Goal: Task Accomplishment & Management: Use online tool/utility

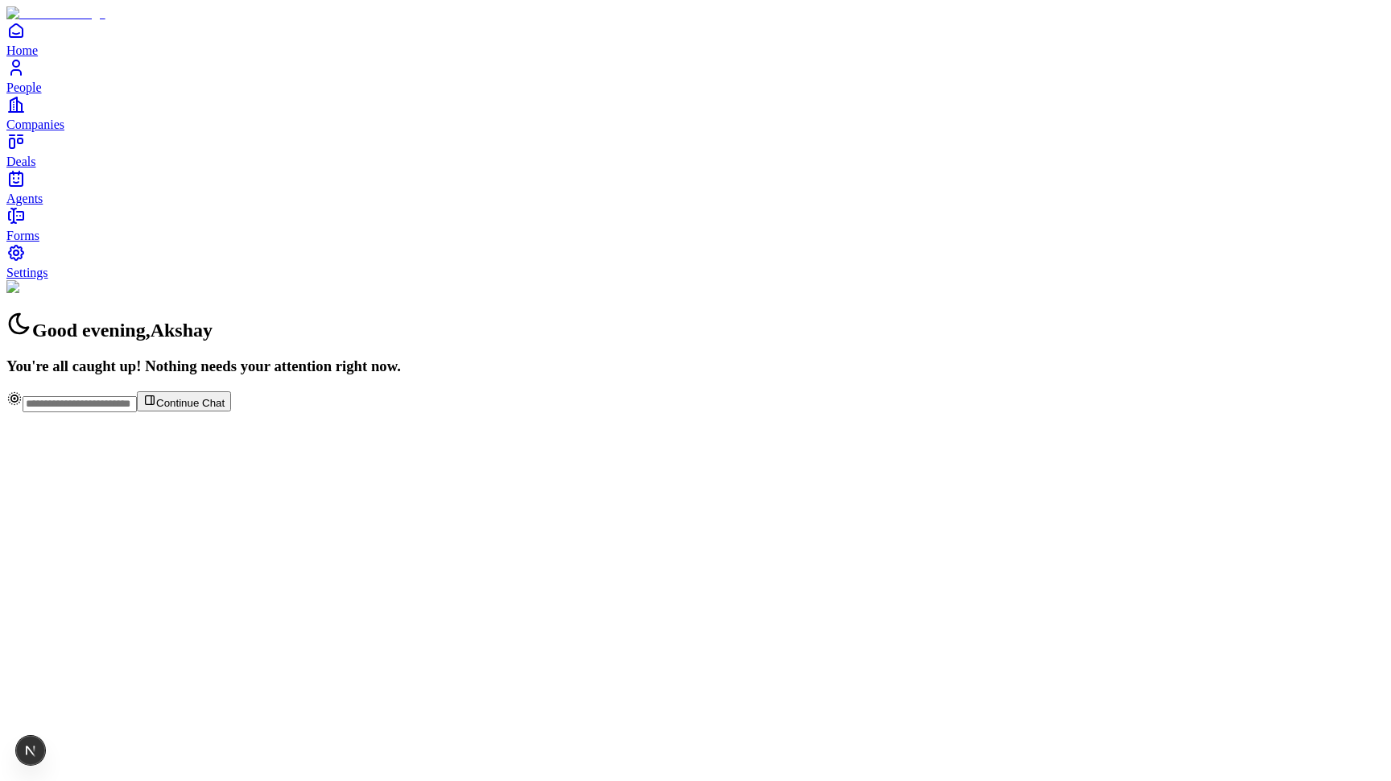
click at [43, 749] on icon "Open Next.js Dev Tools" at bounding box center [34, 750] width 32 height 32
click at [48, 279] on span "Settings" at bounding box center [27, 273] width 42 height 14
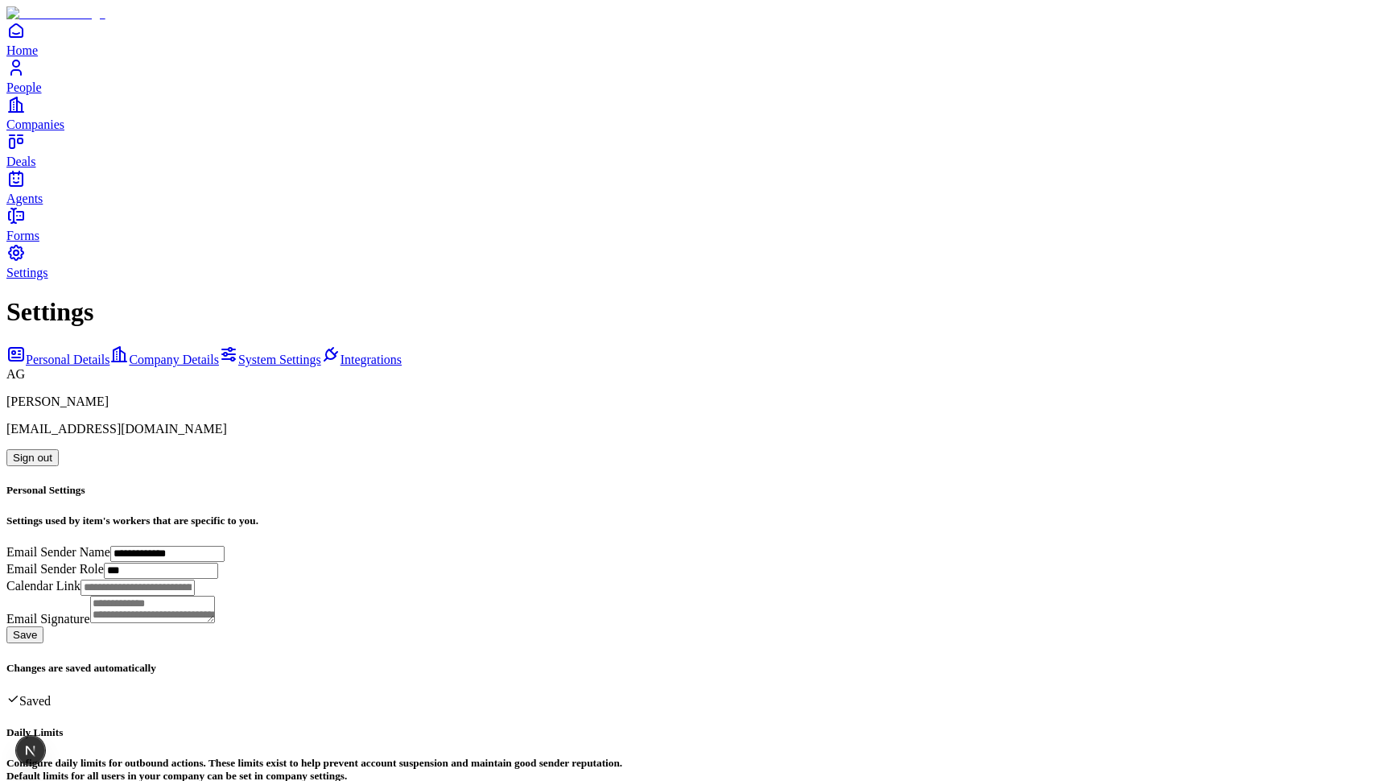
click at [341, 353] on span "Integrations" at bounding box center [371, 360] width 61 height 14
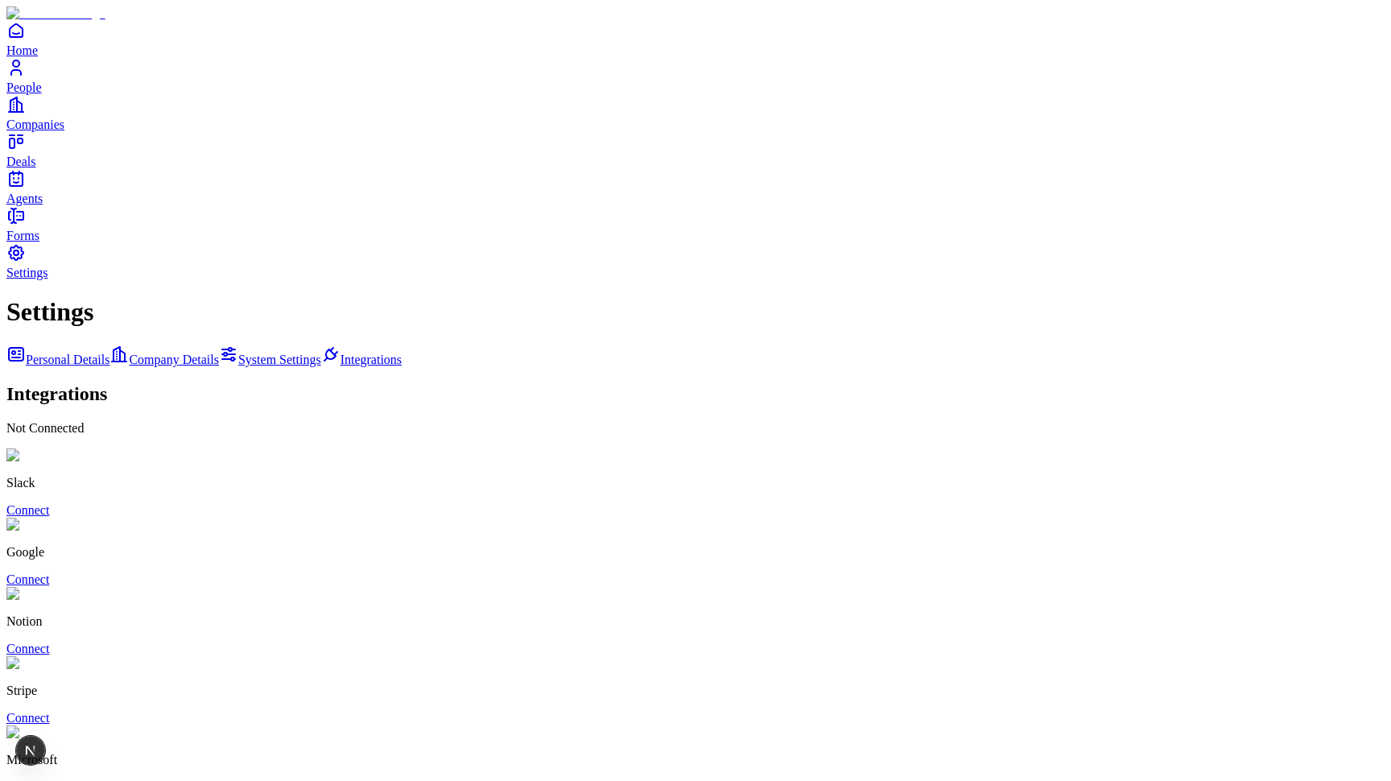
click at [49, 572] on link "Connect" at bounding box center [27, 579] width 43 height 14
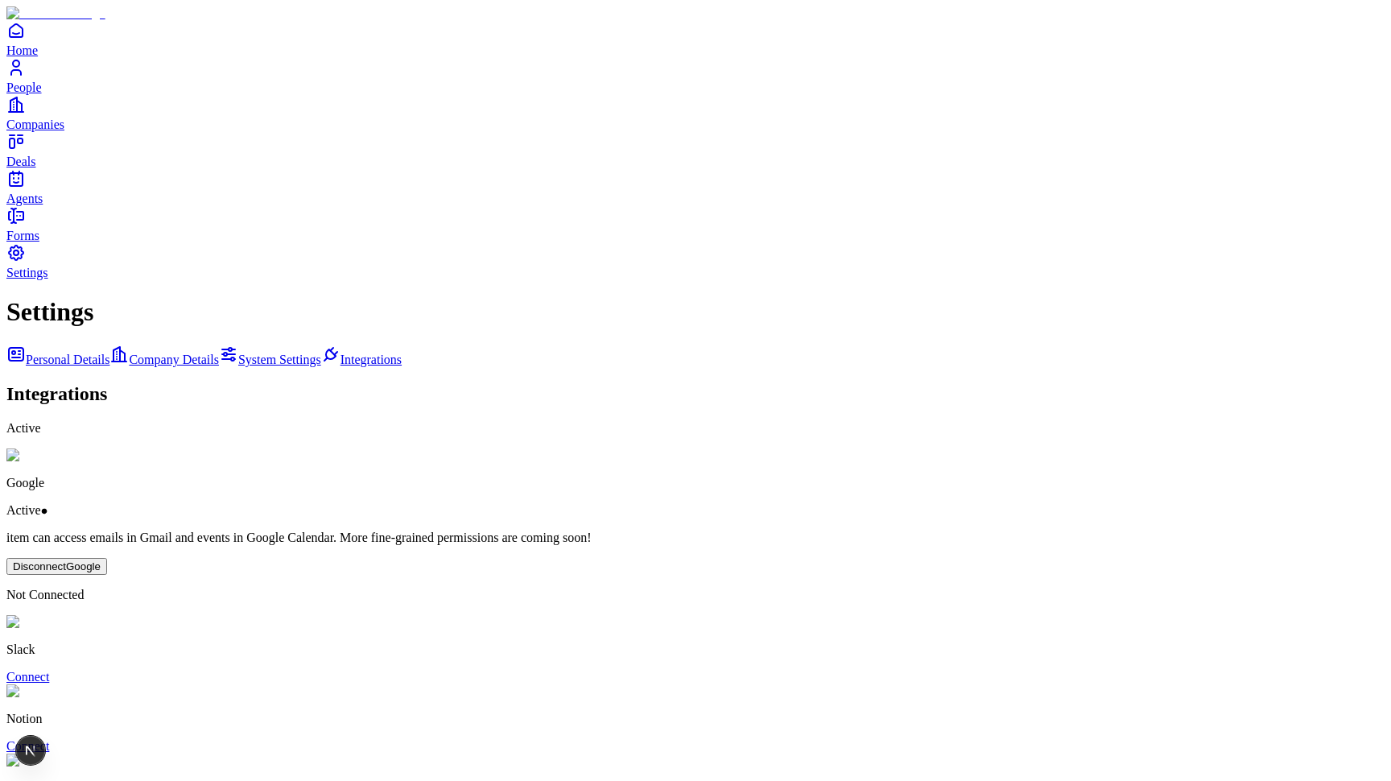
type input "**********"
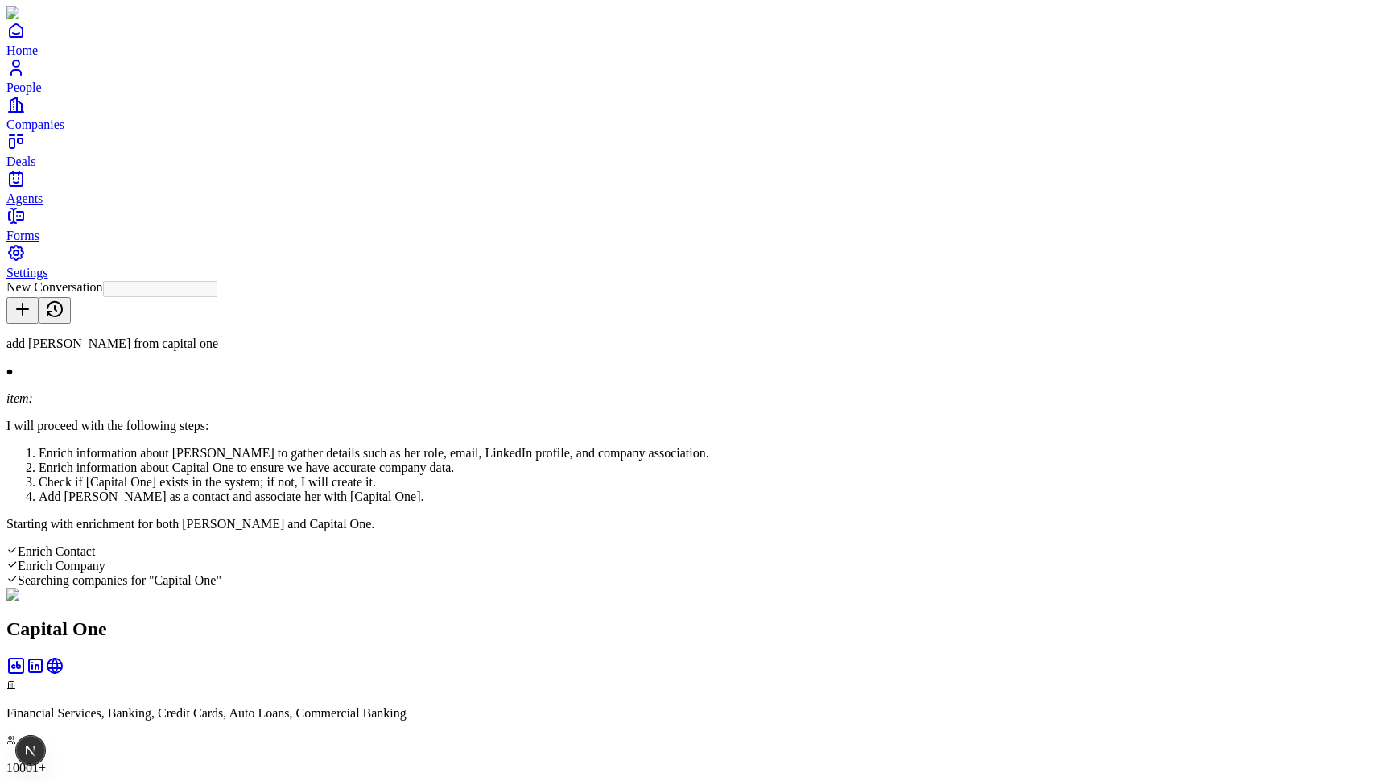
type input "**********"
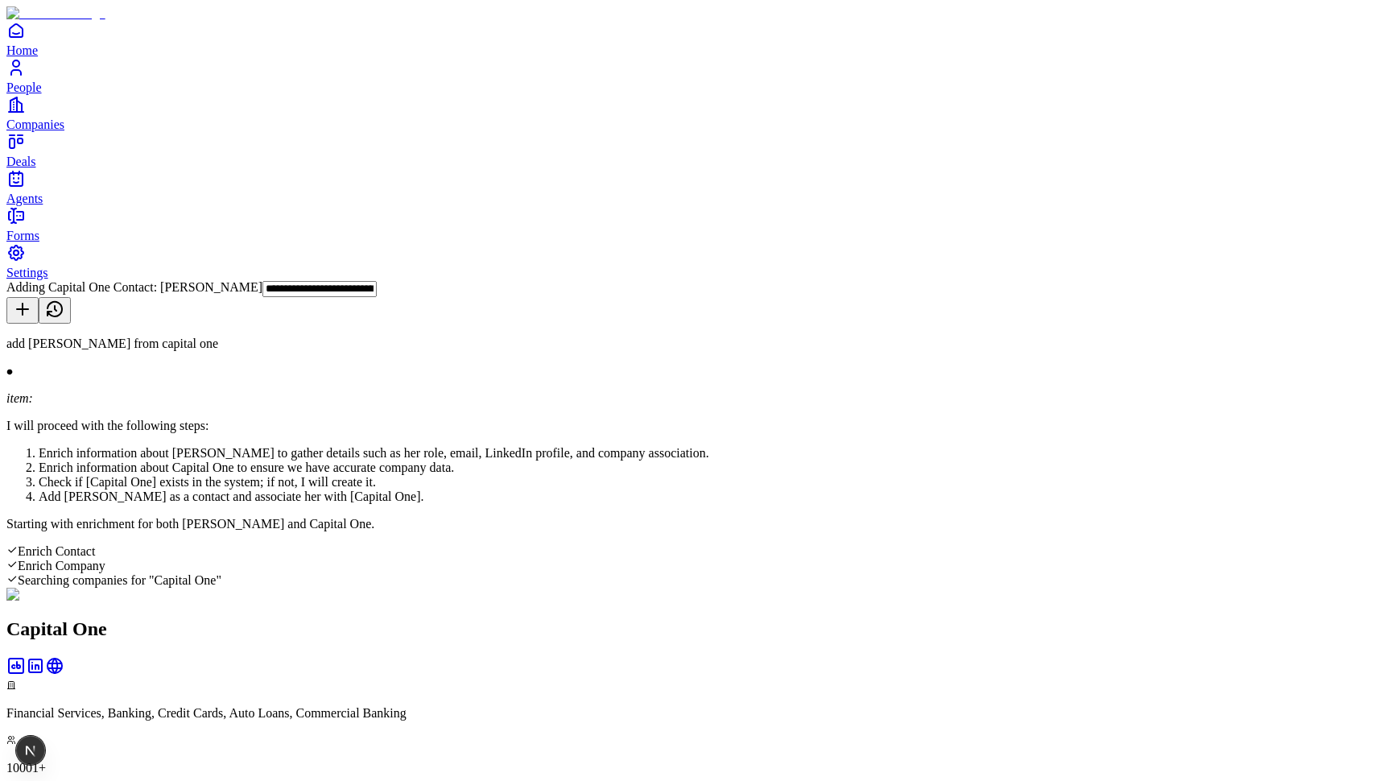
scroll to position [584, 0]
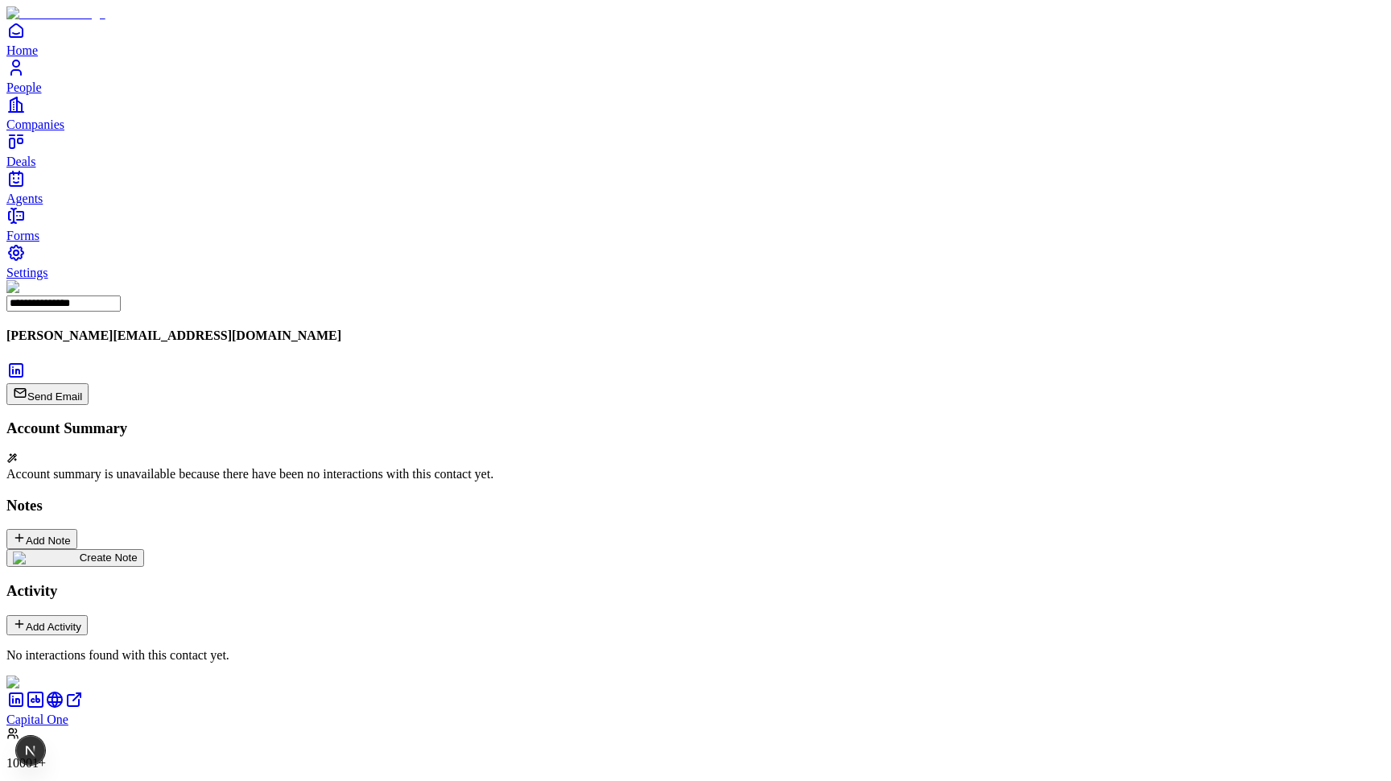
click at [272, 328] on h4 "niharika.mishra@capitalone.com" at bounding box center [695, 335] width 1378 height 14
click at [233, 328] on h4 "niharika.mishra@capitalone.com" at bounding box center [695, 335] width 1378 height 14
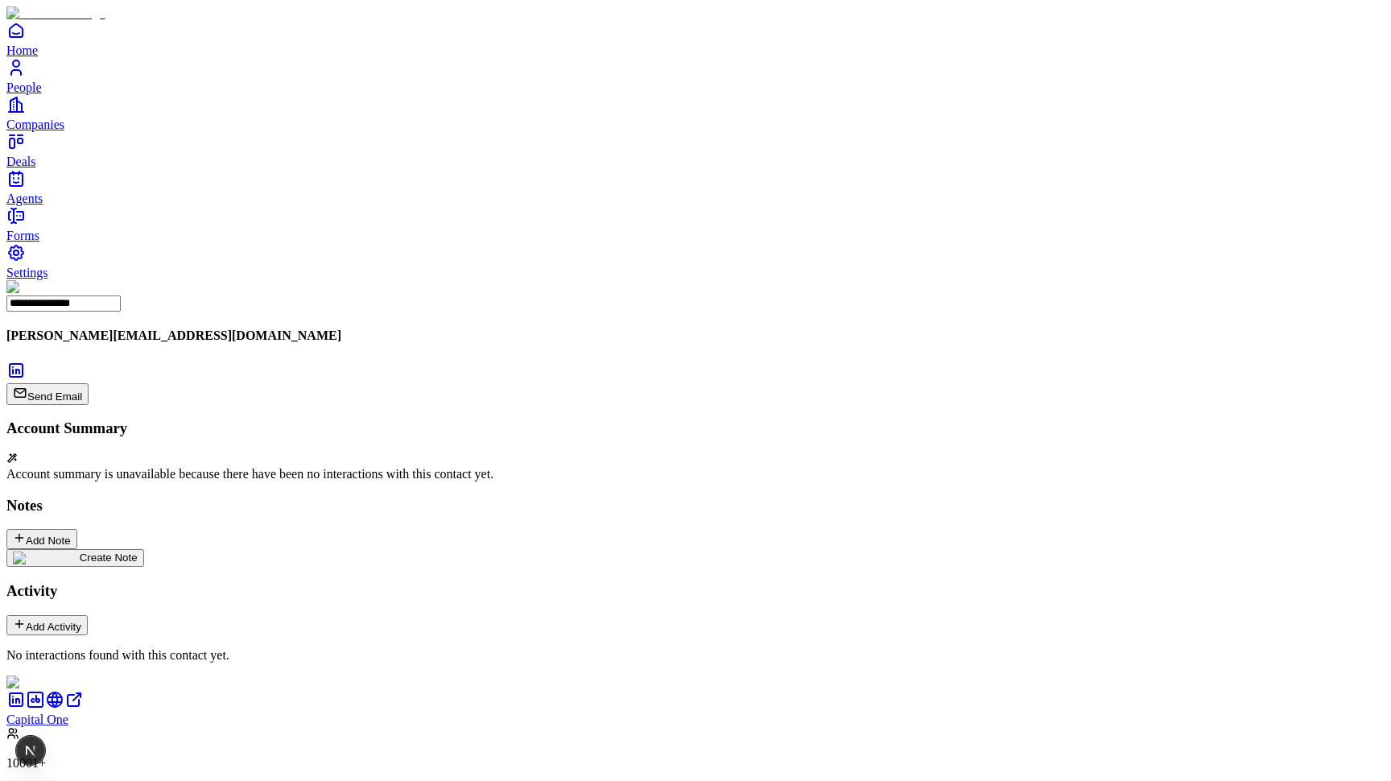
type textarea "**********"
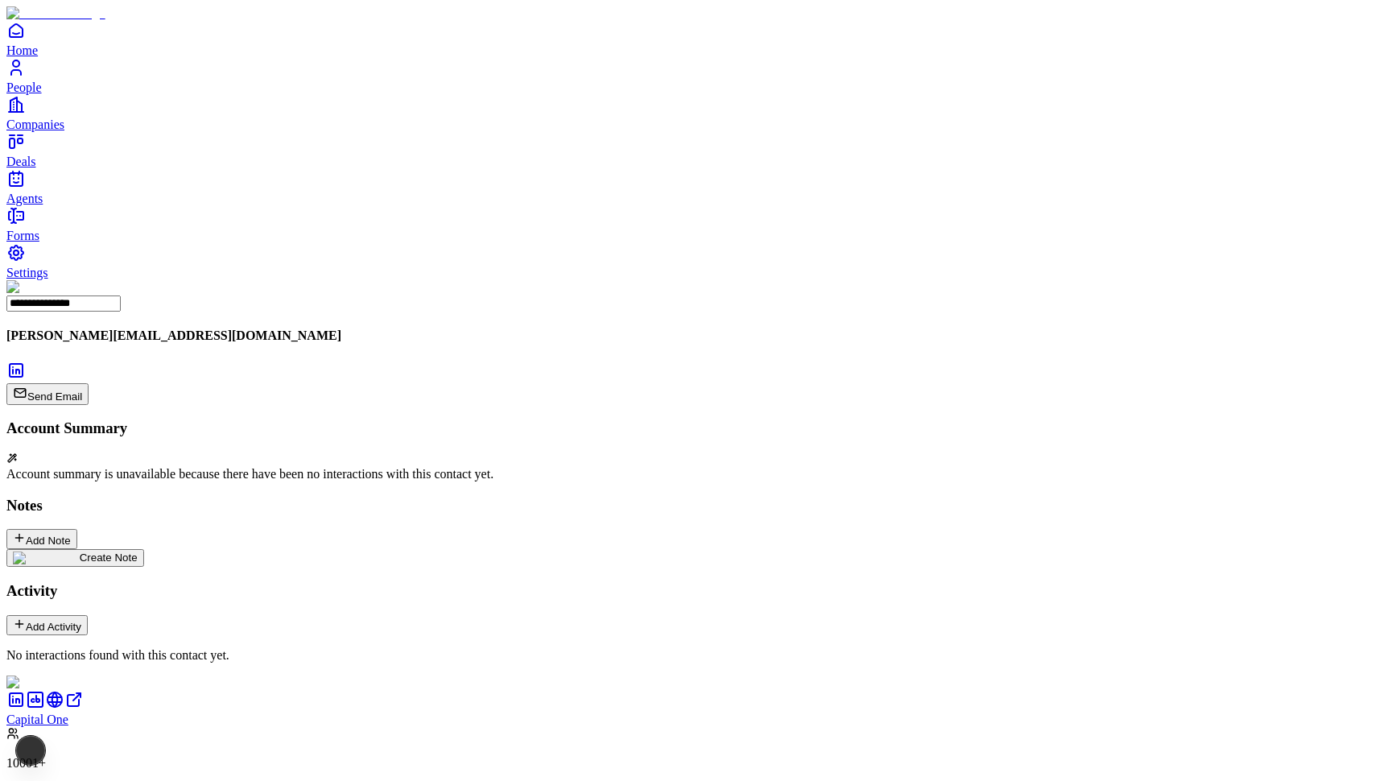
scroll to position [1371, 0]
click at [26, 361] on icon at bounding box center [15, 370] width 19 height 19
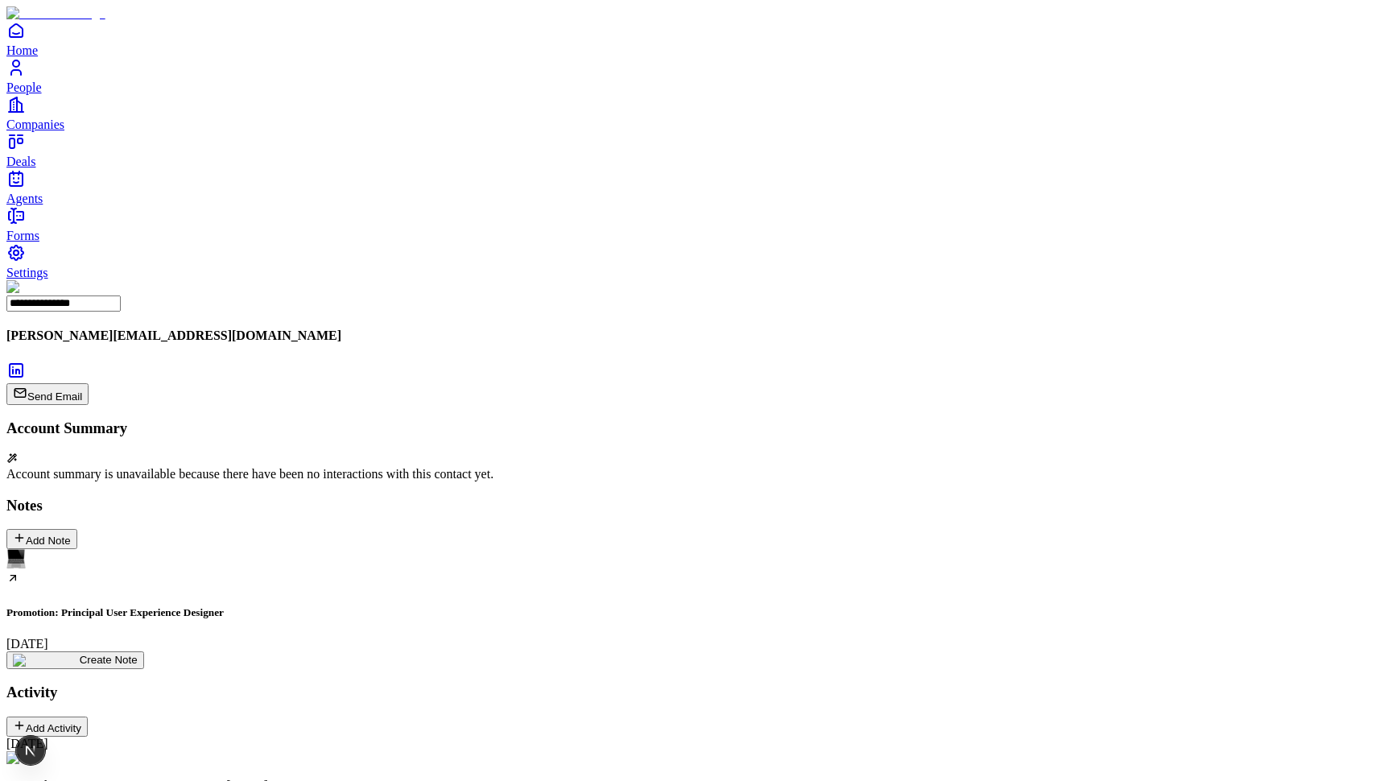
drag, startPoint x: 1003, startPoint y: 456, endPoint x: 1016, endPoint y: 533, distance: 78.4
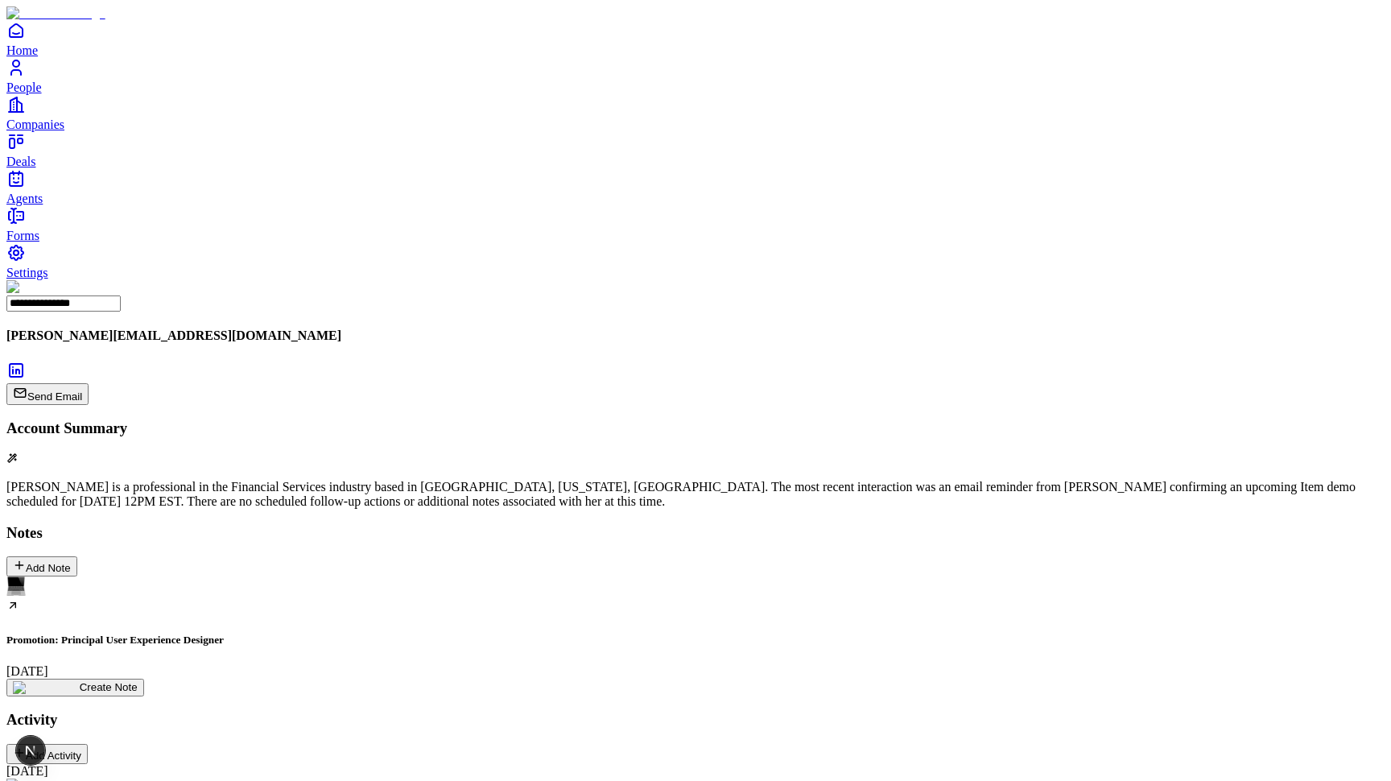
type input "**********"
click at [727, 576] on div "Promotion: Principal User Experience Designer September 22 Create Note" at bounding box center [695, 635] width 1378 height 119
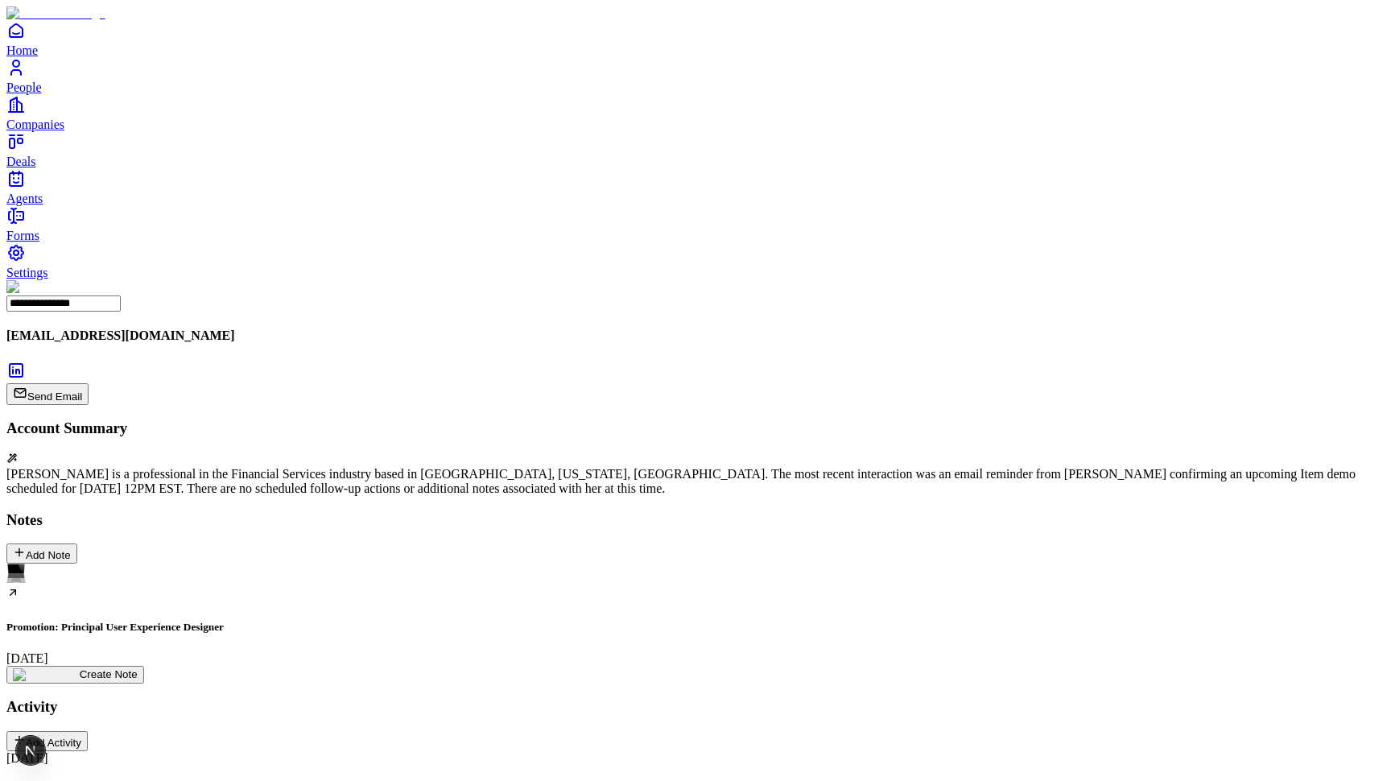
click at [76, 279] on link "Settings" at bounding box center [695, 261] width 1378 height 36
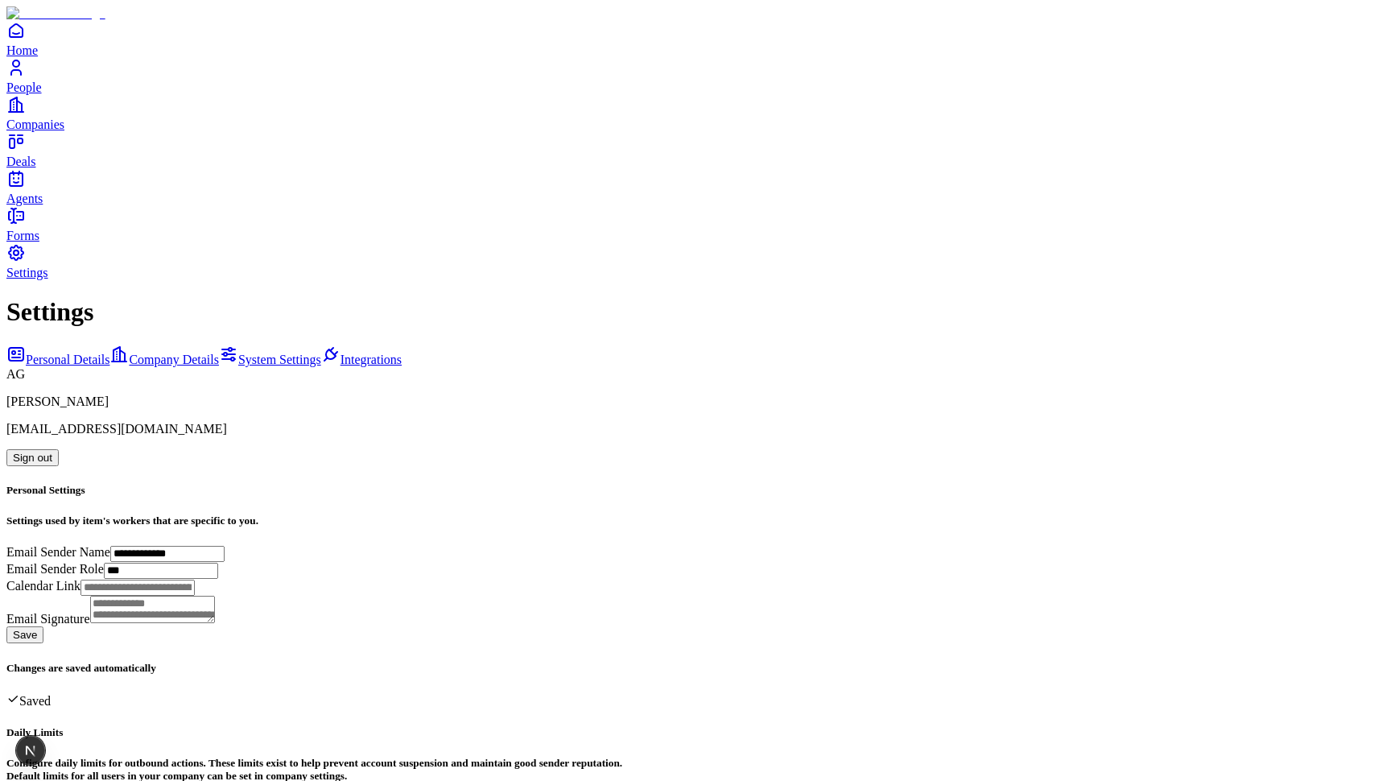
scroll to position [39, 0]
click at [341, 353] on span "Integrations" at bounding box center [371, 360] width 61 height 14
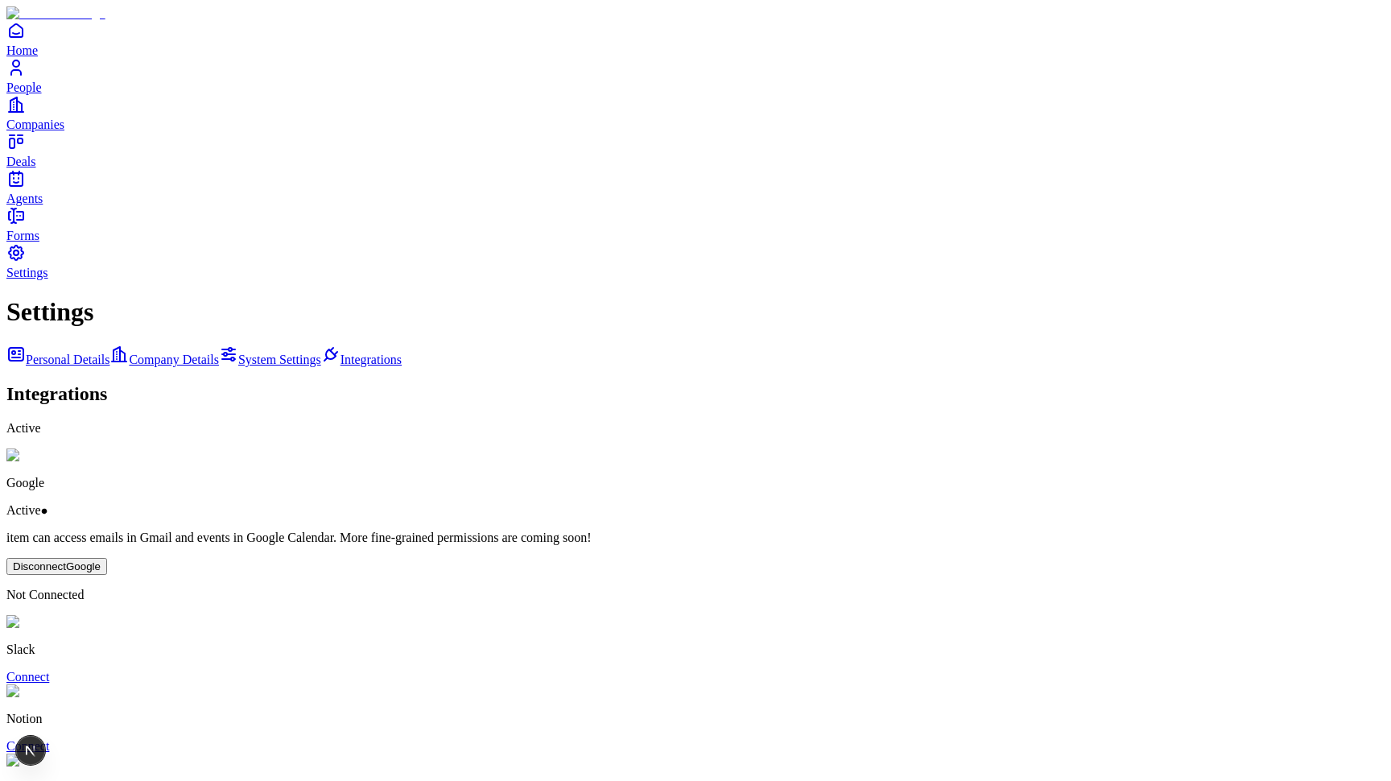
click at [107, 558] on button "Disconnect Google" at bounding box center [56, 566] width 101 height 17
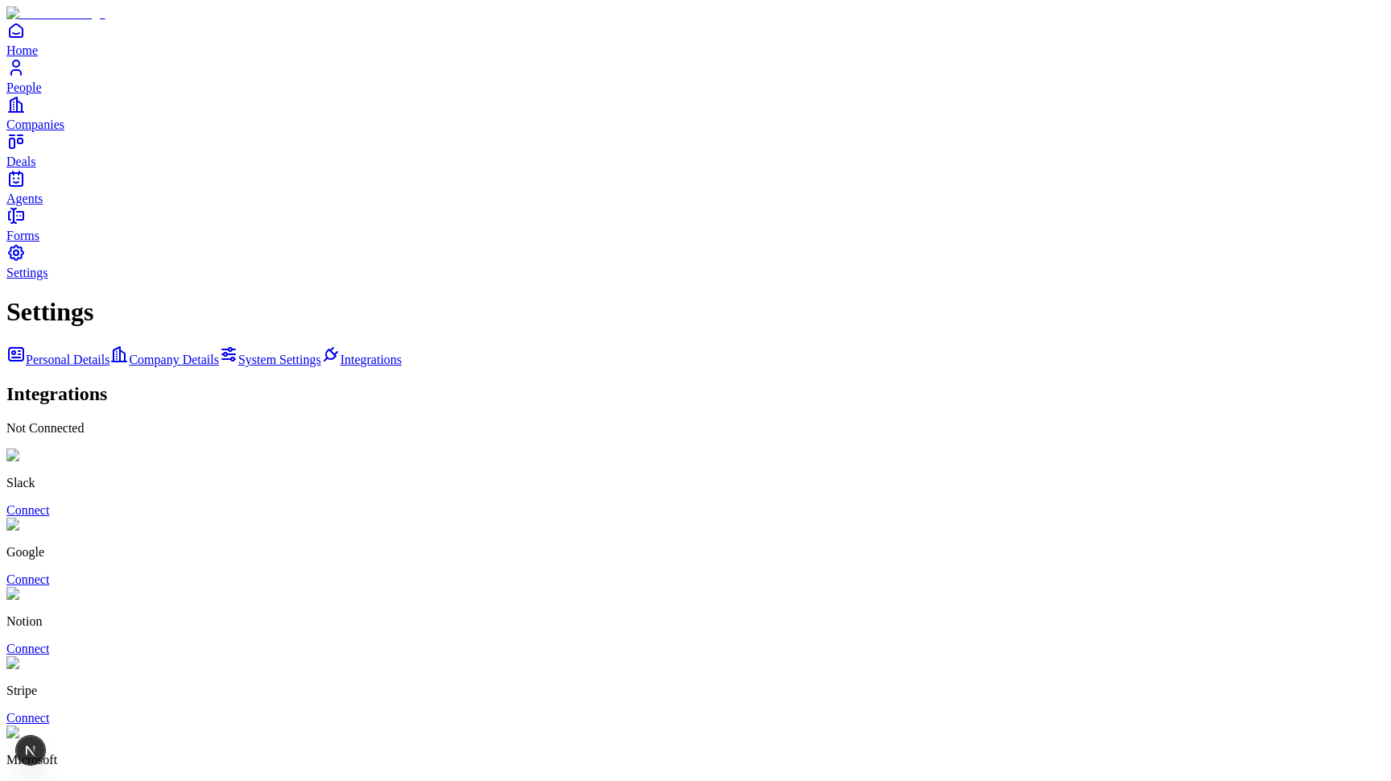
click at [49, 572] on link "Connect" at bounding box center [27, 579] width 43 height 14
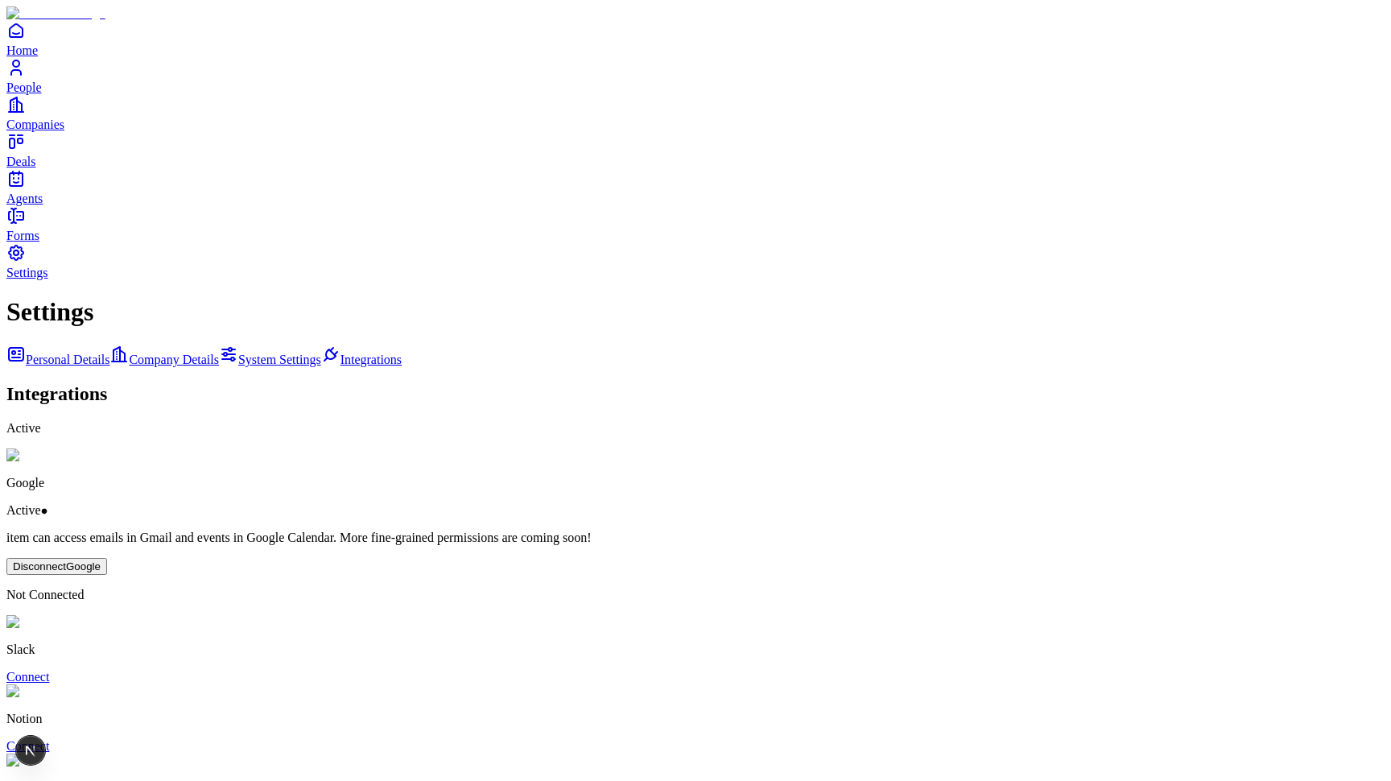
type input "*****"
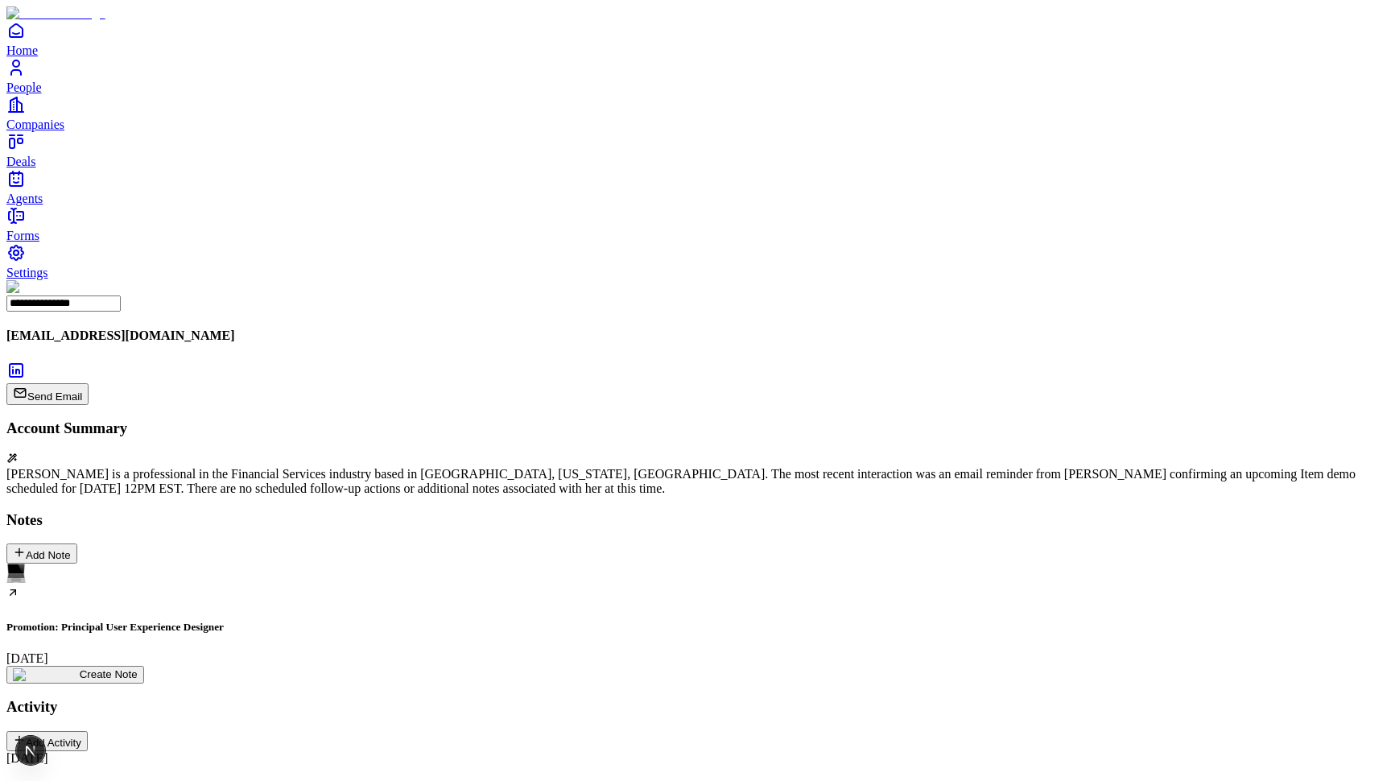
scroll to position [182, 0]
click at [43, 205] on span "Agents" at bounding box center [24, 199] width 36 height 14
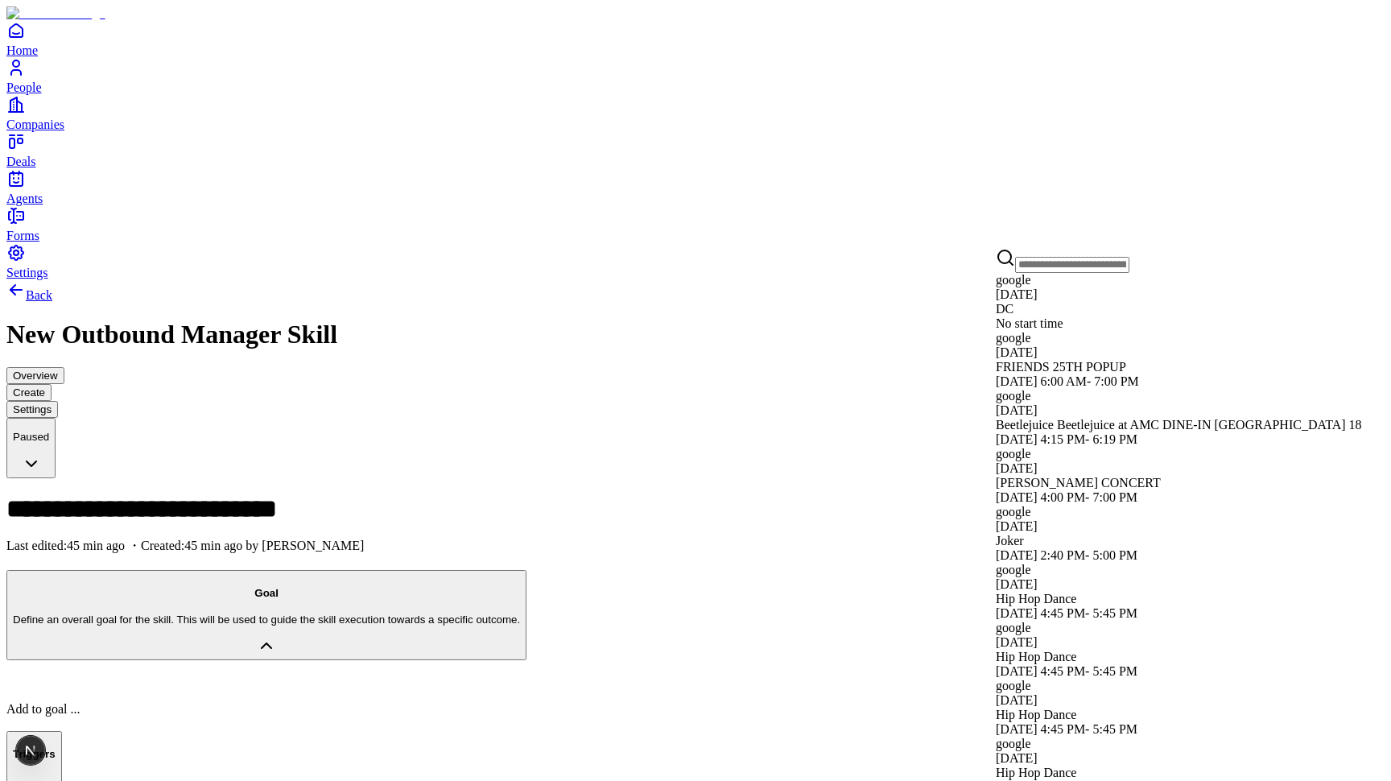
click at [1096, 432] on div "Beetlejuice Beetlejuice at AMC DINE-IN [GEOGRAPHIC_DATA] 18" at bounding box center [1214, 425] width 436 height 14
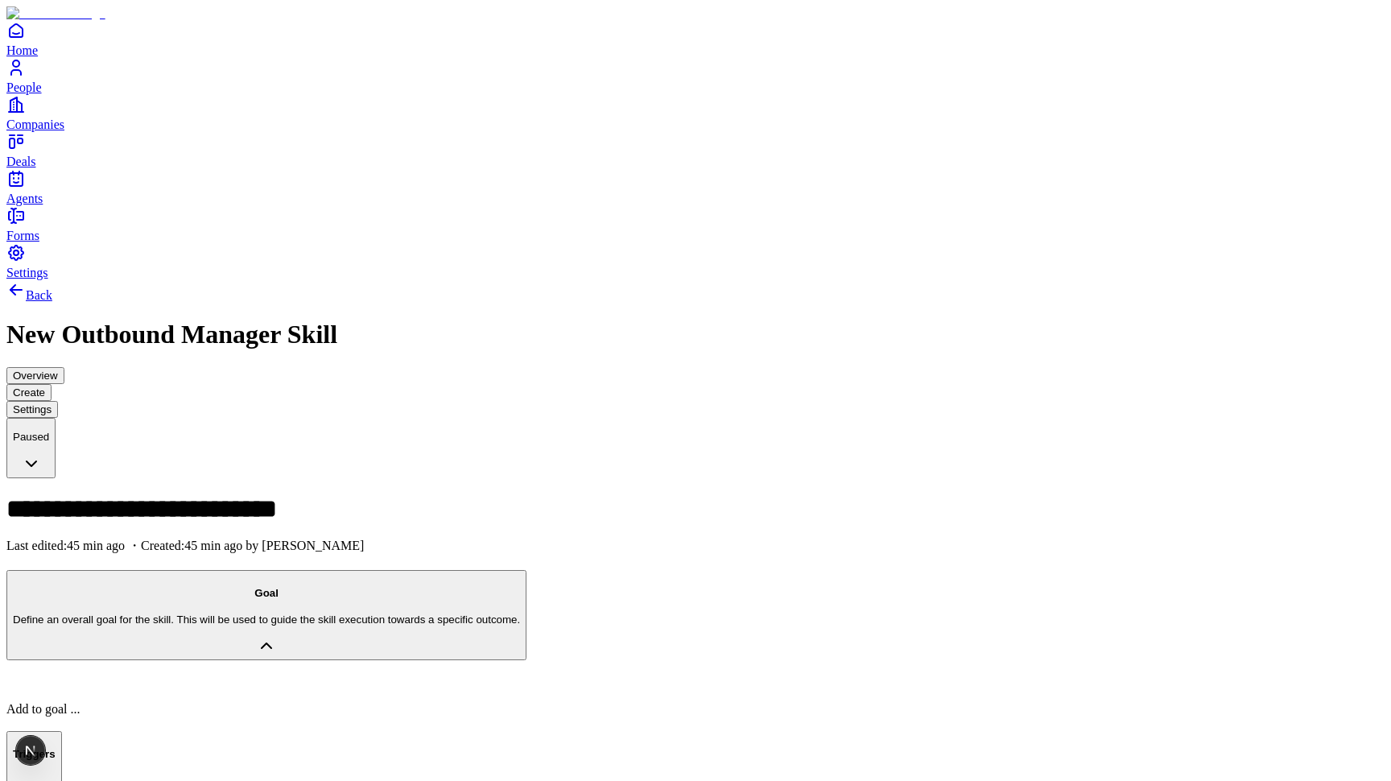
click at [403, 570] on button "Goal Define an overall goal for the skill. This will be used to guide the skill…" at bounding box center [266, 615] width 520 height 90
click at [327, 675] on p at bounding box center [695, 682] width 1378 height 14
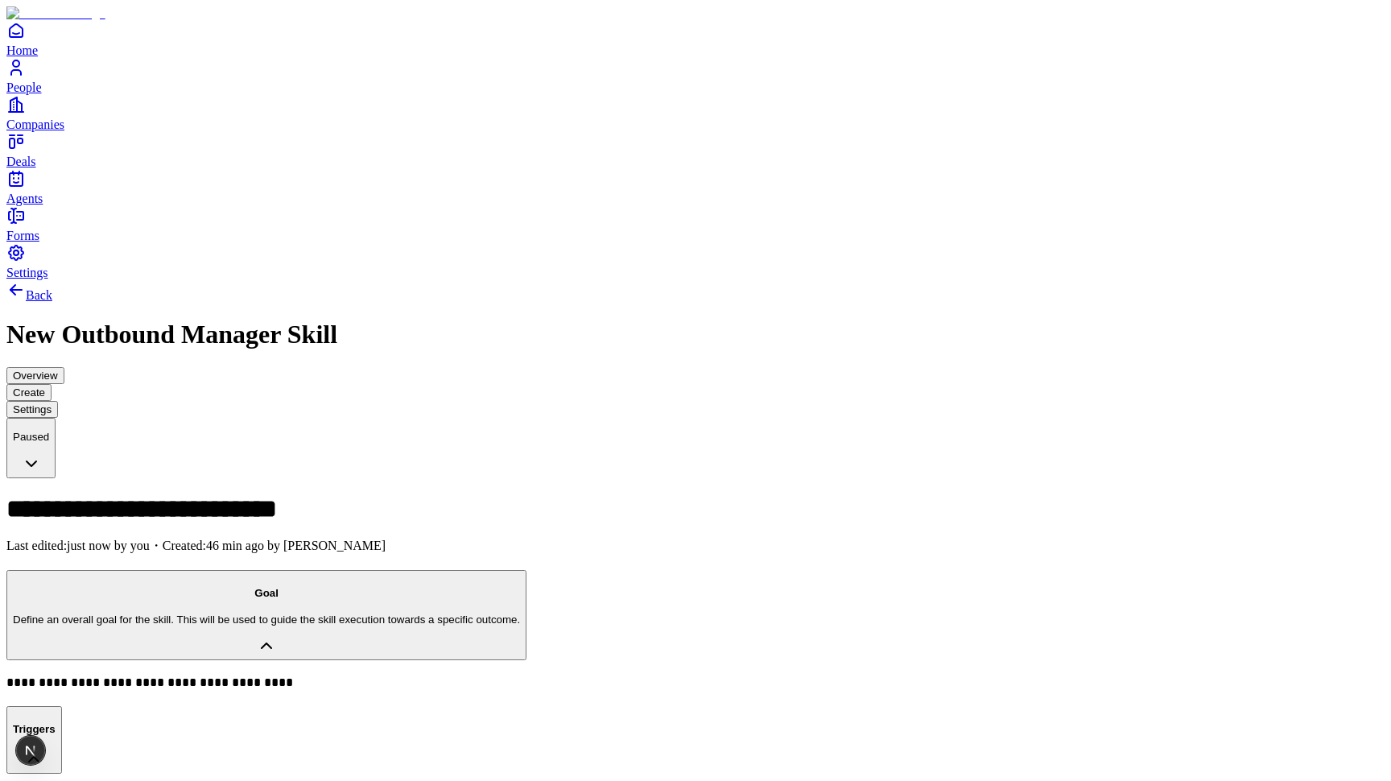
drag, startPoint x: 1156, startPoint y: 419, endPoint x: 1069, endPoint y: 419, distance: 87.0
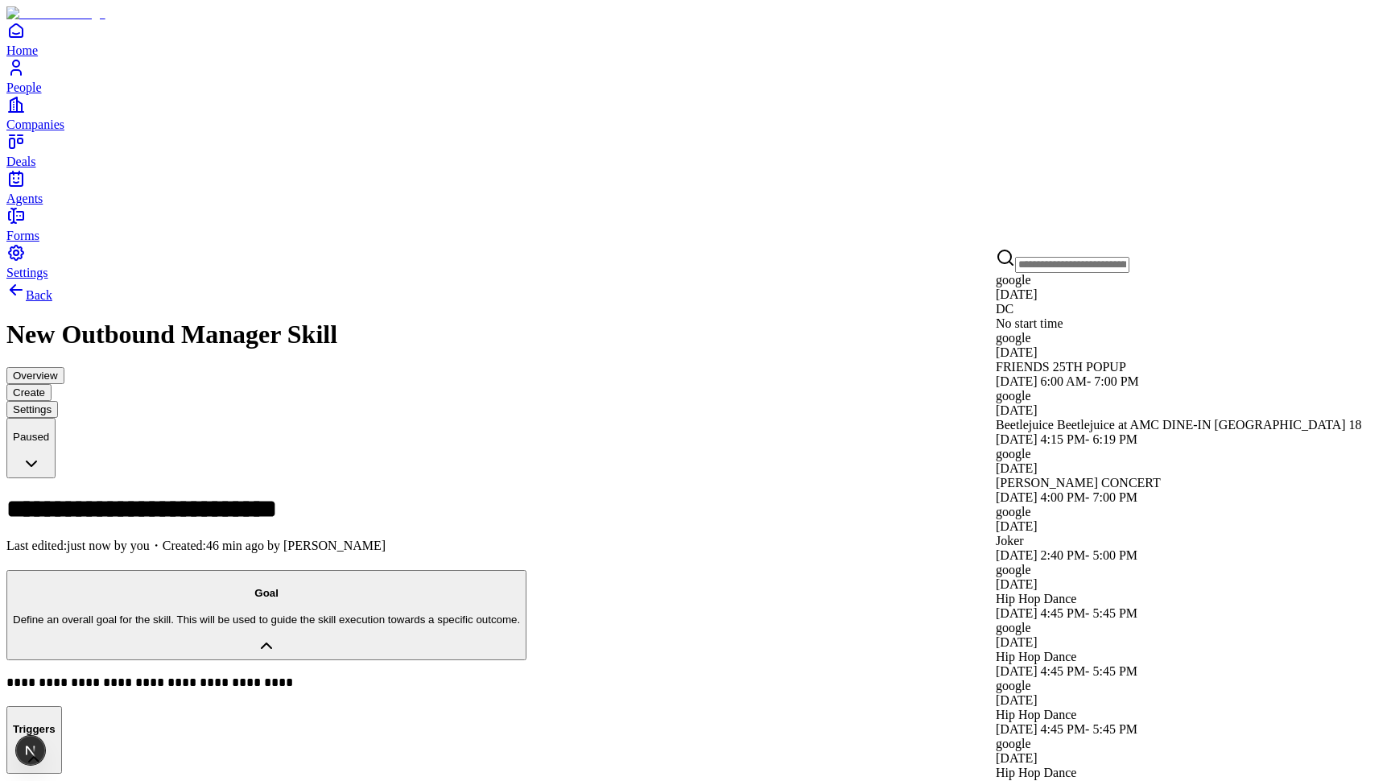
scroll to position [1978, 0]
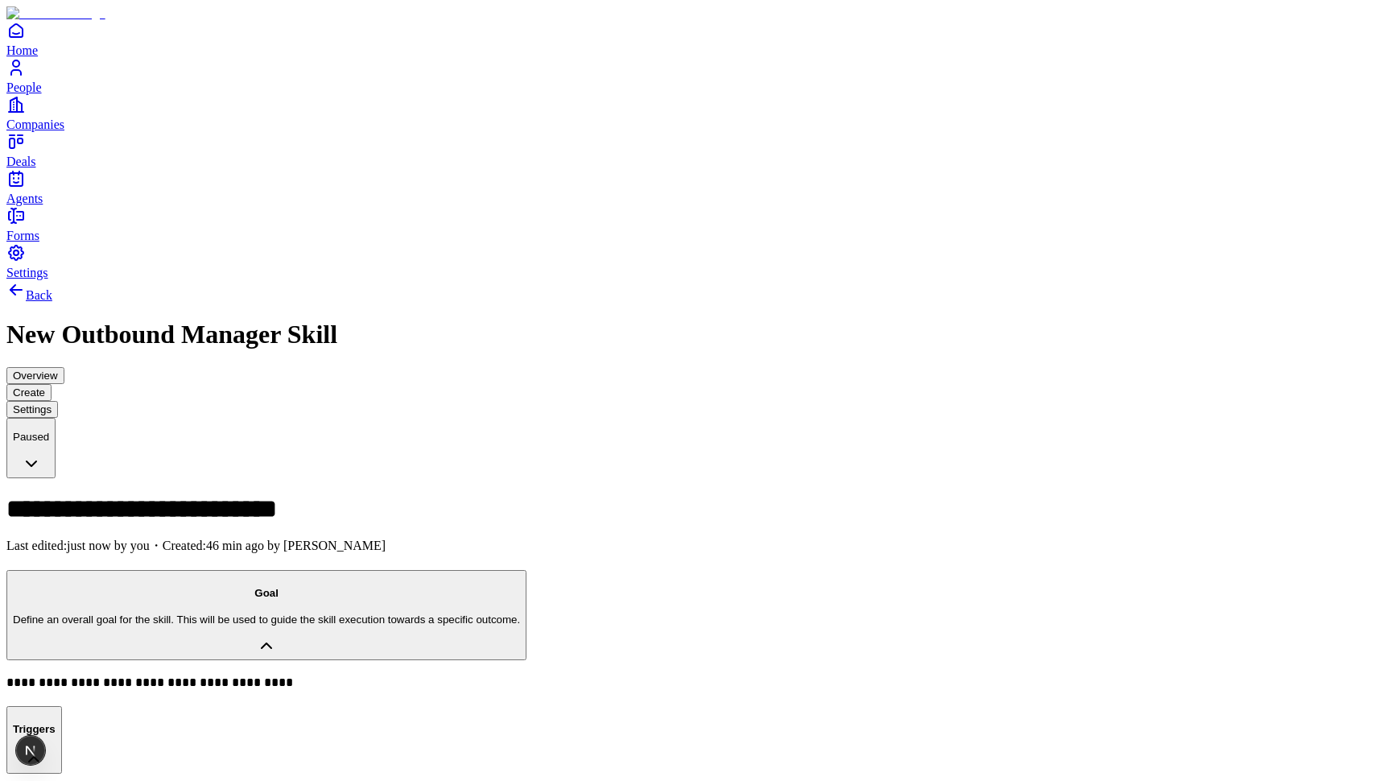
drag, startPoint x: 1109, startPoint y: 450, endPoint x: 1124, endPoint y: 633, distance: 183.4
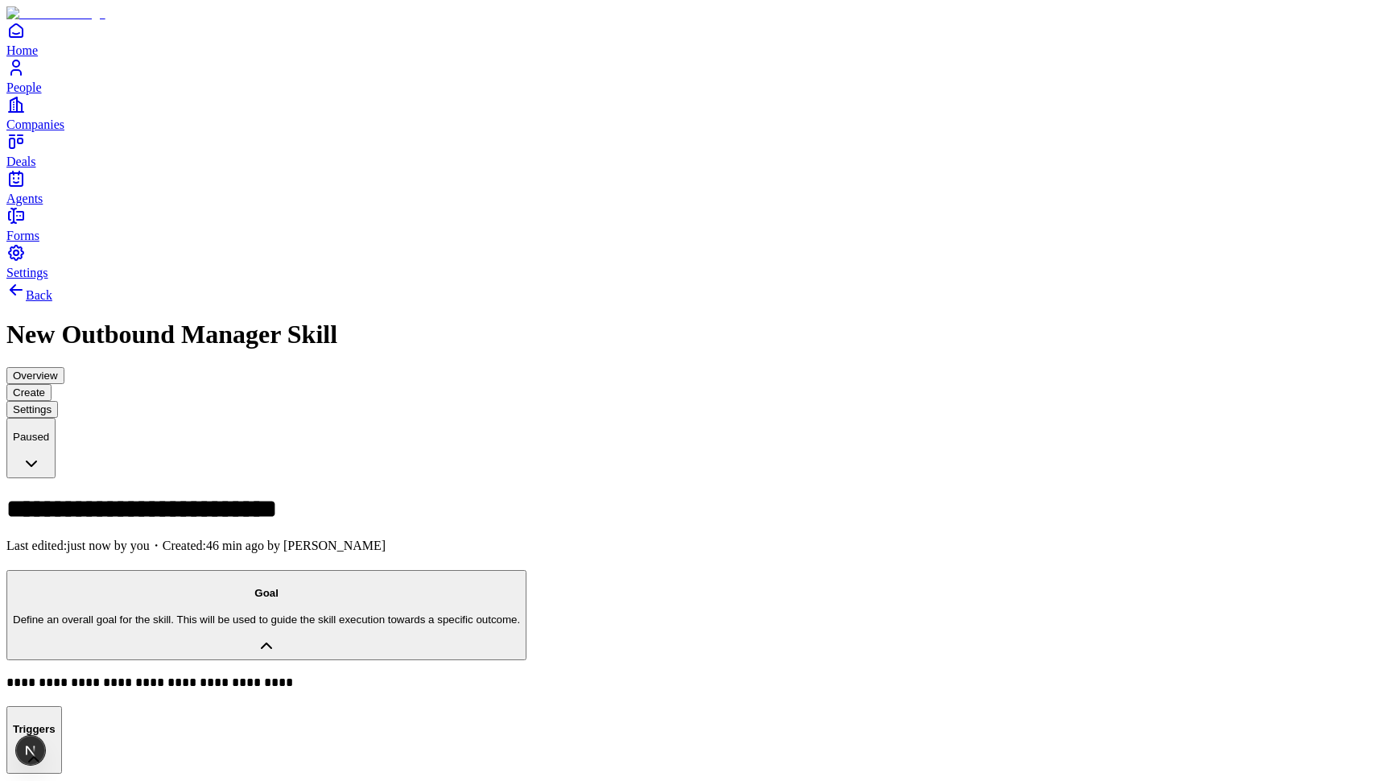
drag, startPoint x: 1207, startPoint y: 655, endPoint x: 1013, endPoint y: 452, distance: 281.3
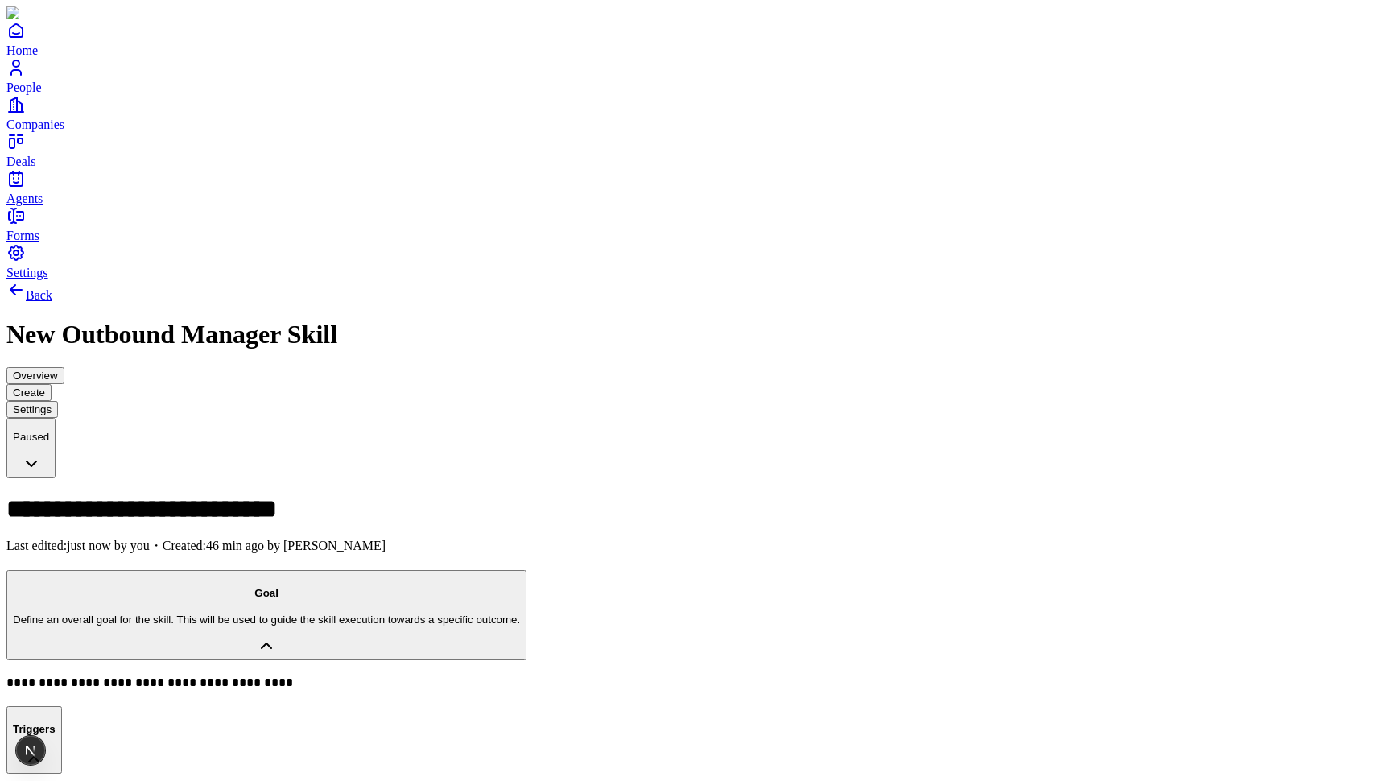
drag, startPoint x: 1013, startPoint y: 452, endPoint x: 1064, endPoint y: 643, distance: 198.2
type input "****"
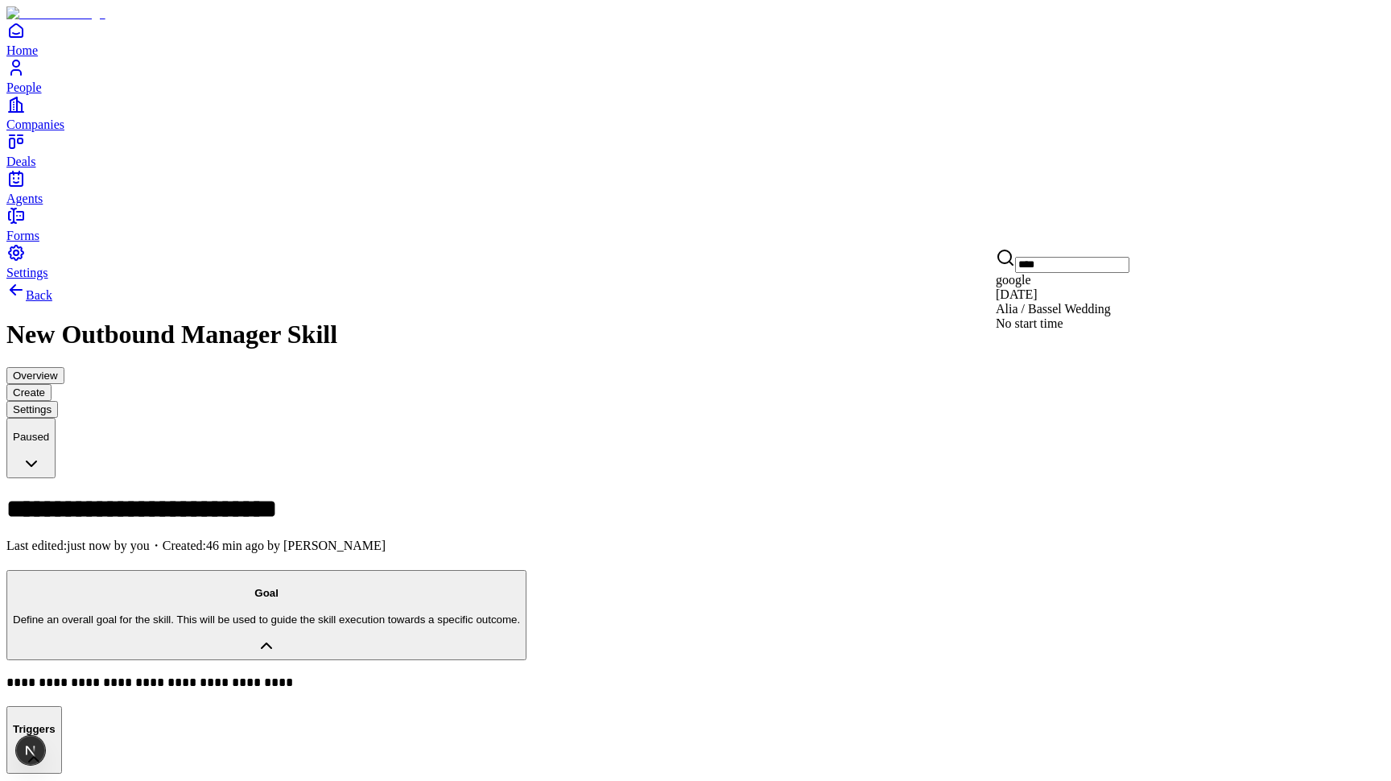
click at [1064, 316] on div "Alia / Bassel Wedding" at bounding box center [1063, 309] width 134 height 14
drag, startPoint x: 1150, startPoint y: 718, endPoint x: 1382, endPoint y: 709, distance: 232.0
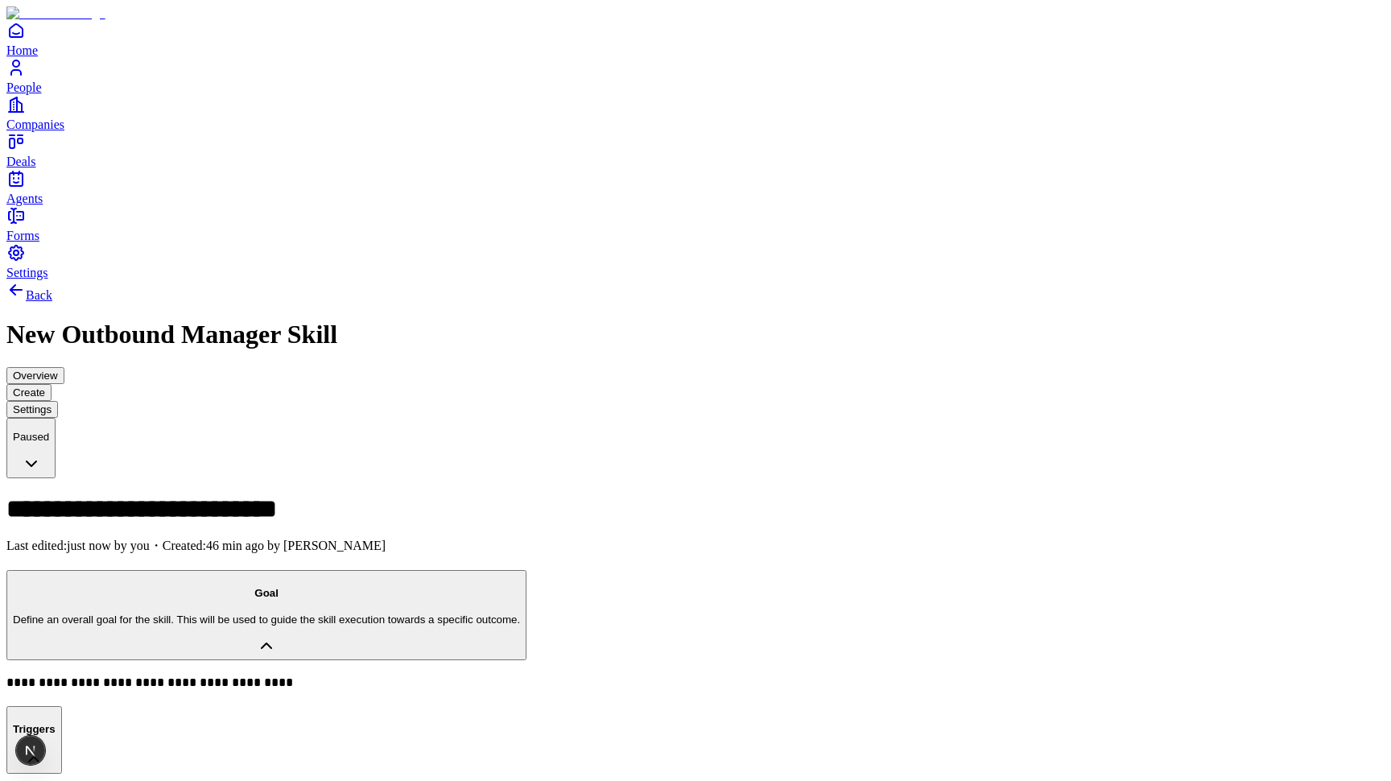
drag, startPoint x: 1188, startPoint y: 399, endPoint x: 1188, endPoint y: 610, distance: 210.9
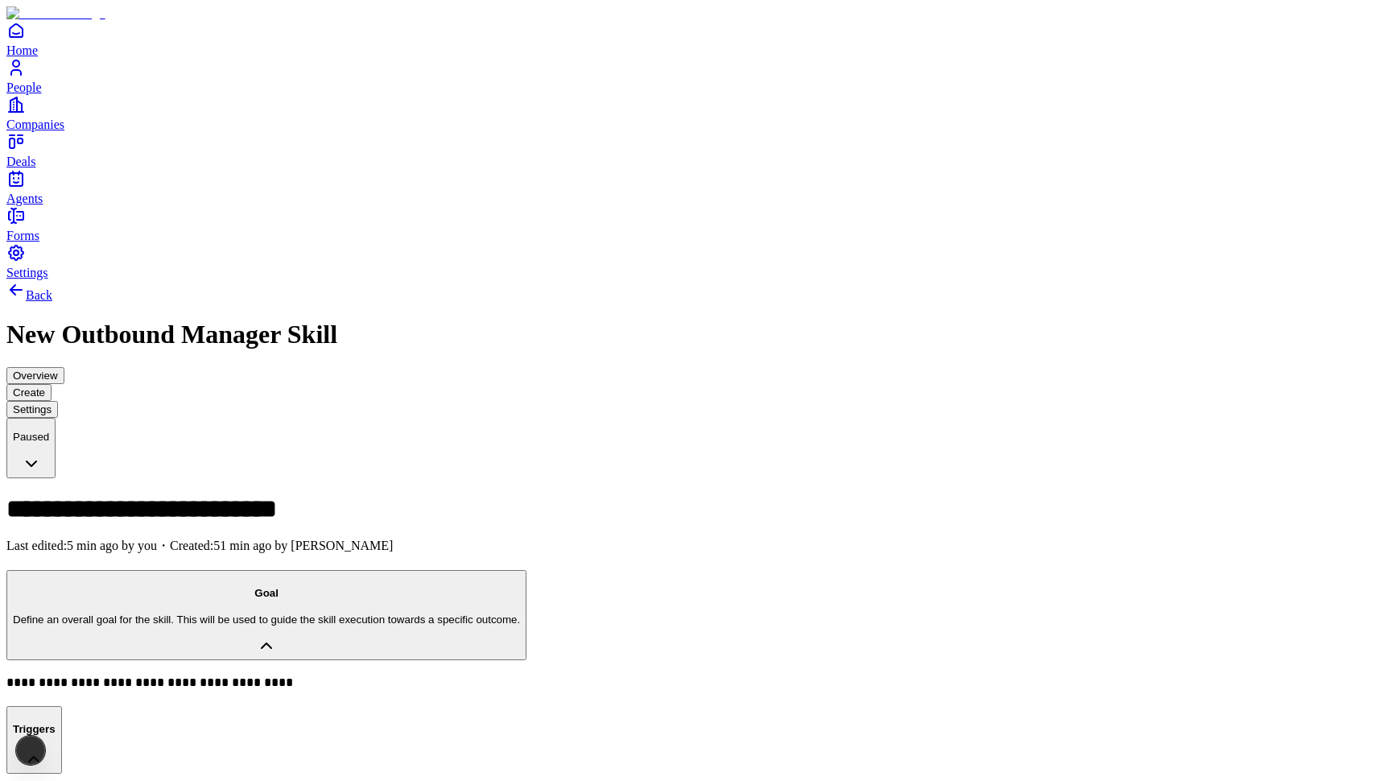
type input "****"
click at [1061, 316] on div "Alia / Bassel Wedding" at bounding box center [1063, 309] width 134 height 14
